Goal: Task Accomplishment & Management: Manage account settings

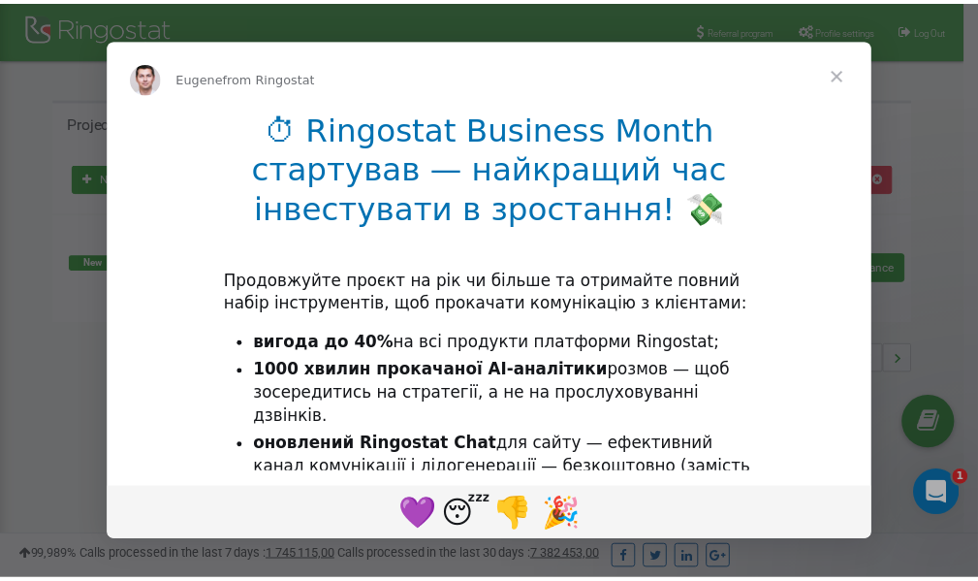
scroll to position [290, 0]
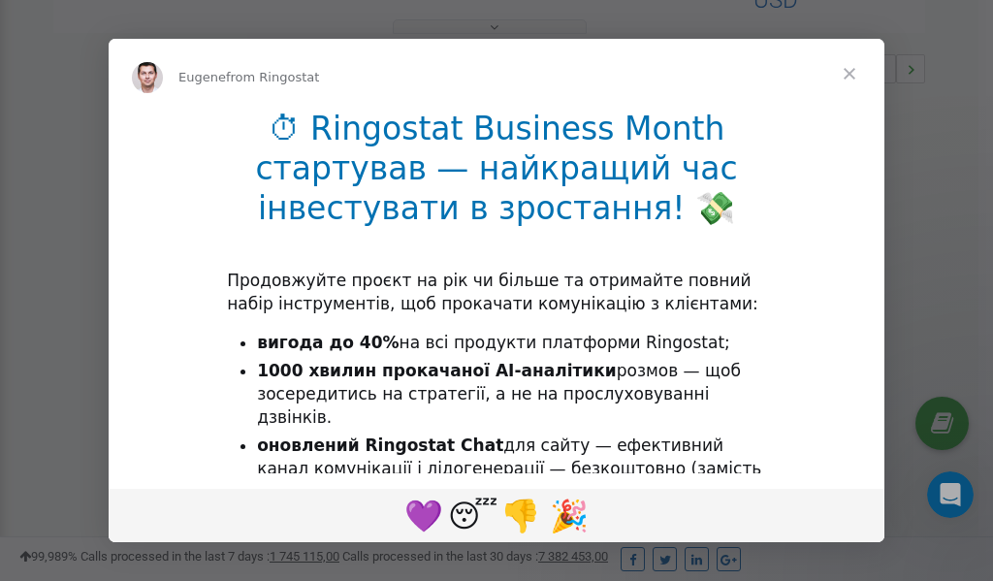
click at [852, 74] on span "Close" at bounding box center [849, 74] width 70 height 70
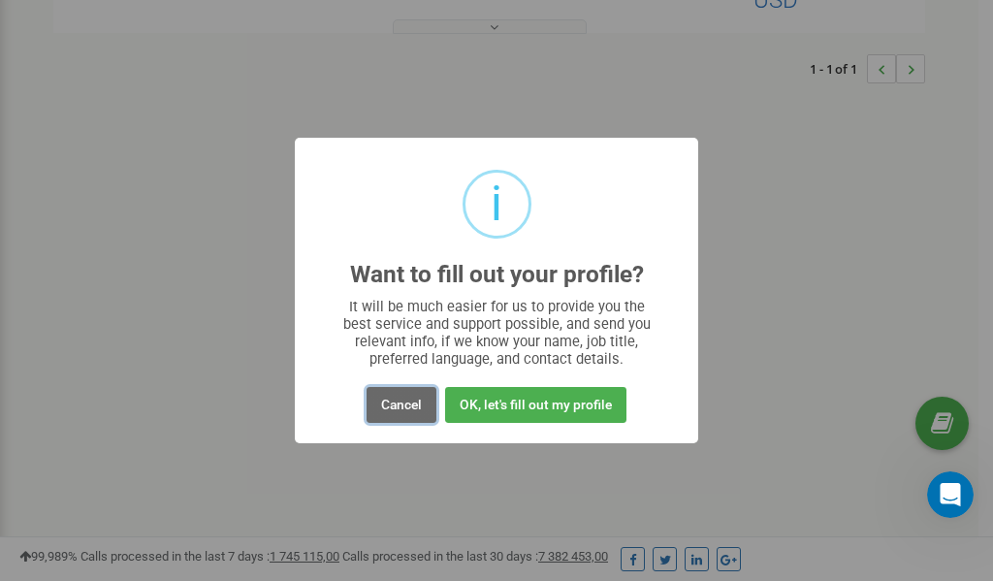
click at [395, 405] on button "Cancel" at bounding box center [401, 405] width 70 height 36
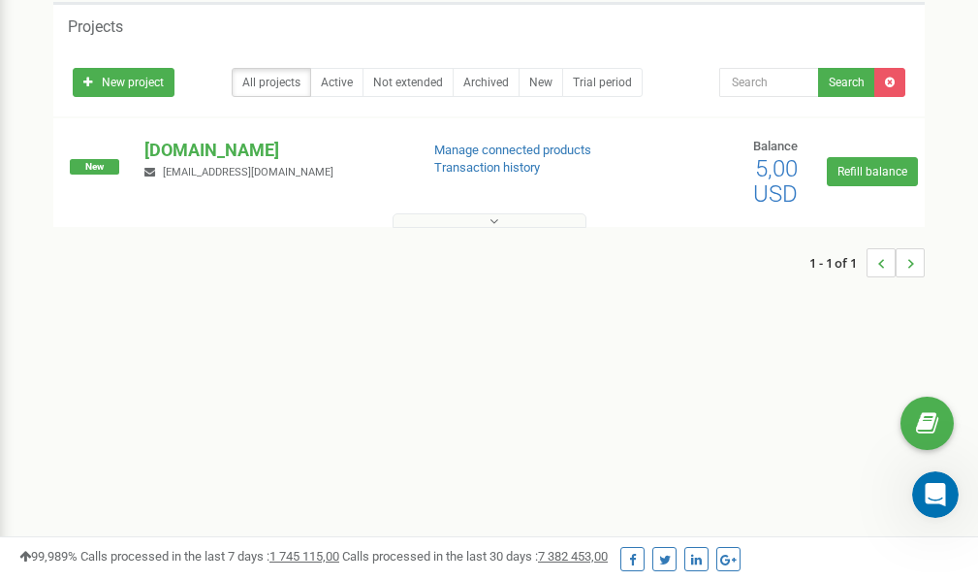
scroll to position [0, 0]
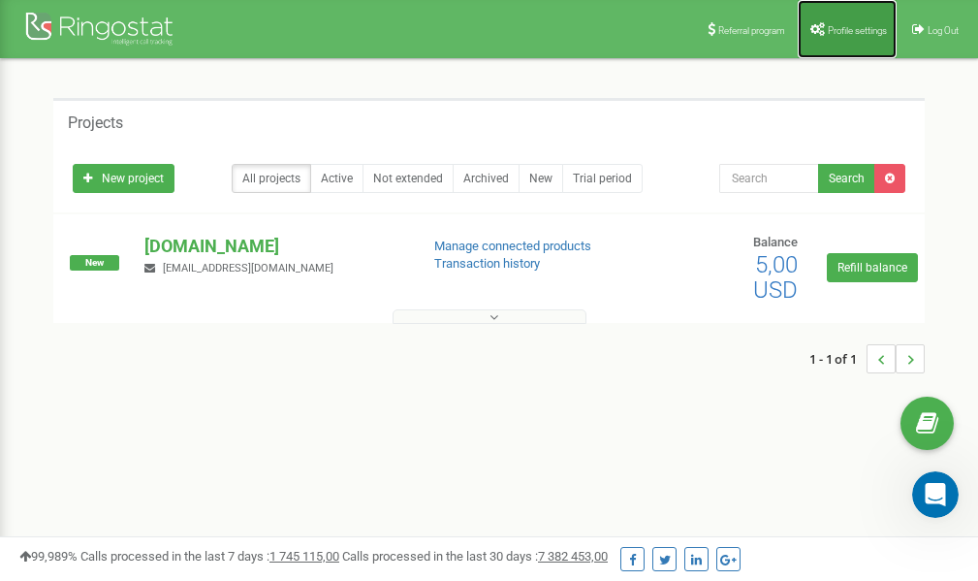
click at [833, 37] on link "Profile settings" at bounding box center [847, 29] width 99 height 58
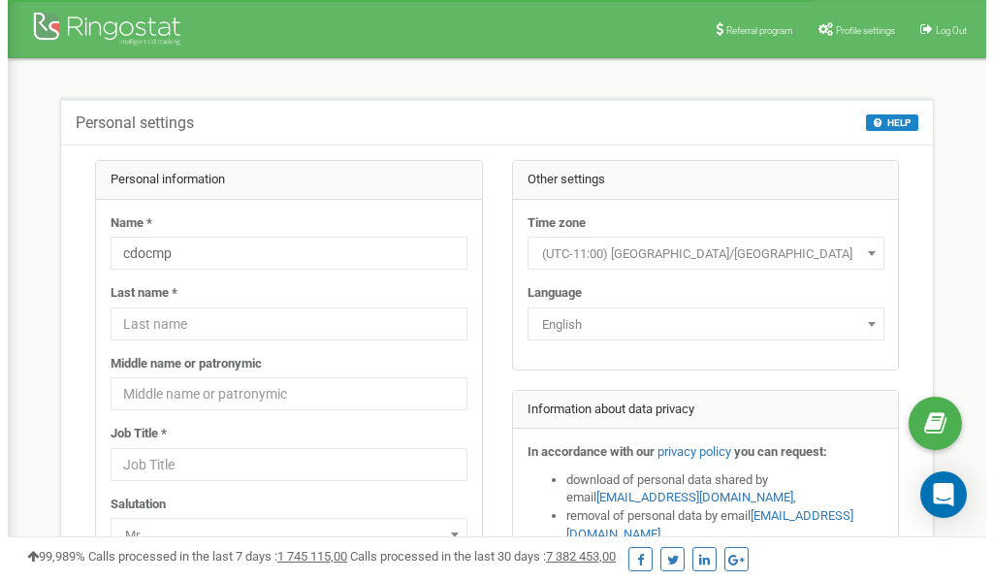
scroll to position [97, 0]
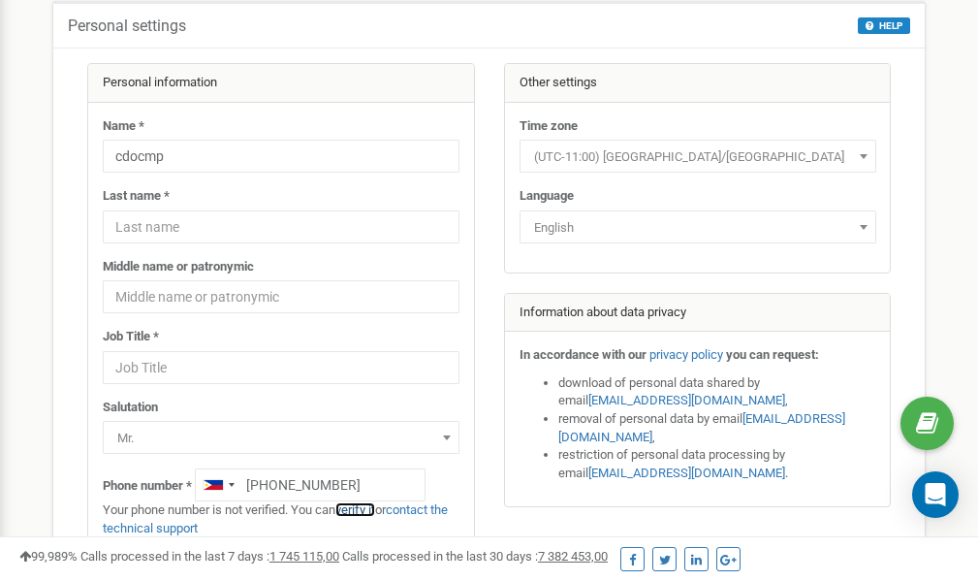
click at [371, 510] on link "verify it" at bounding box center [355, 509] width 40 height 15
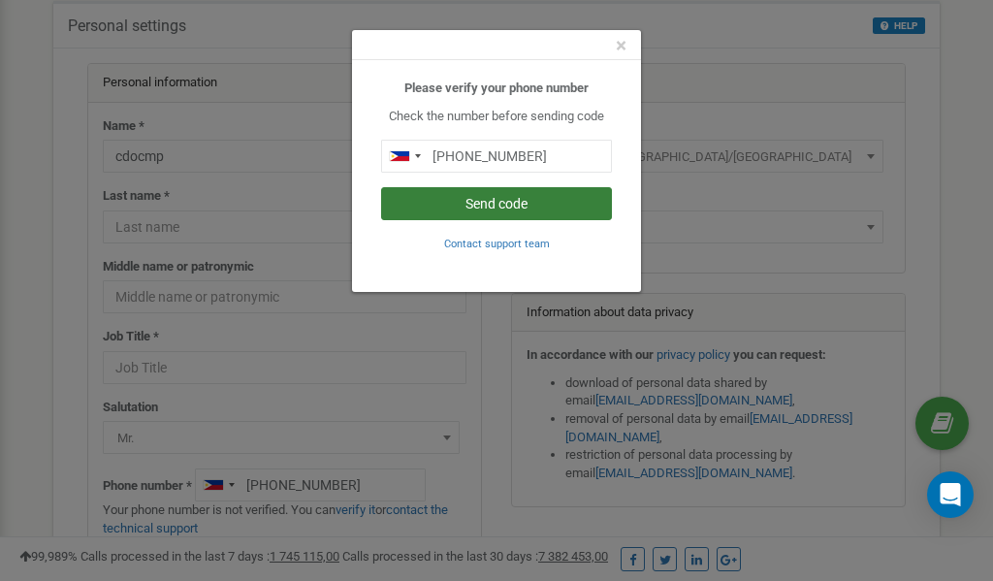
click at [490, 204] on button "Send code" at bounding box center [496, 203] width 231 height 33
